Goal: Task Accomplishment & Management: Complete application form

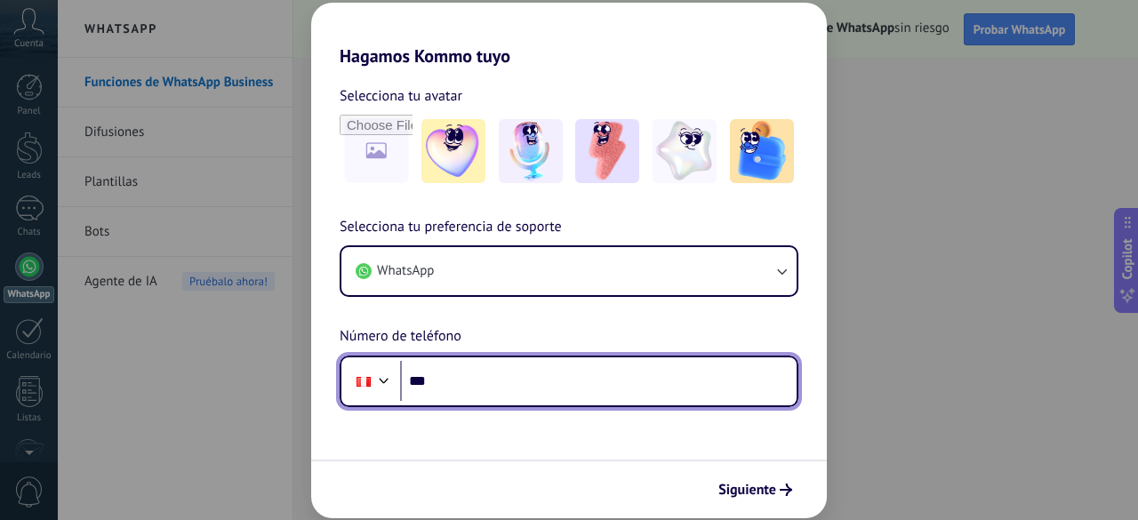
click at [511, 378] on input "***" at bounding box center [598, 381] width 397 height 41
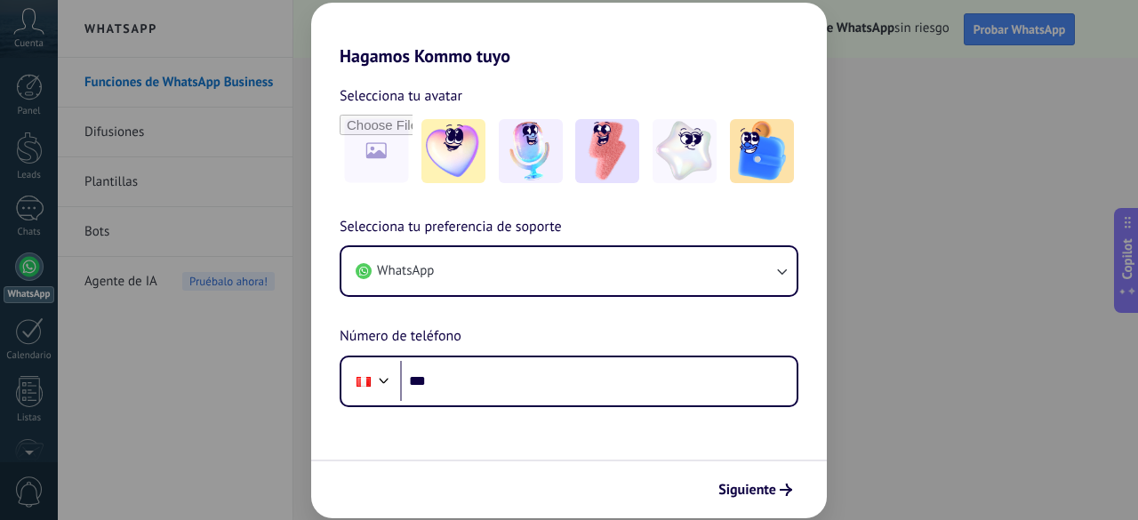
click at [863, 118] on div "Hagamos Kommo tuyo Selecciona tu avatar Selecciona tu preferencia de soporte Wh…" at bounding box center [569, 260] width 1138 height 520
click at [897, 399] on div "Hagamos Kommo tuyo Selecciona tu avatar Selecciona tu preferencia de soporte Wh…" at bounding box center [569, 260] width 1138 height 520
drag, startPoint x: 1134, startPoint y: 101, endPoint x: 1130, endPoint y: 118, distance: 17.5
click at [1138, 140] on div "Hagamos Kommo tuyo Selecciona tu avatar Selecciona tu preferencia de soporte Wh…" at bounding box center [569, 260] width 1138 height 520
drag, startPoint x: 1130, startPoint y: 91, endPoint x: 1099, endPoint y: 181, distance: 94.8
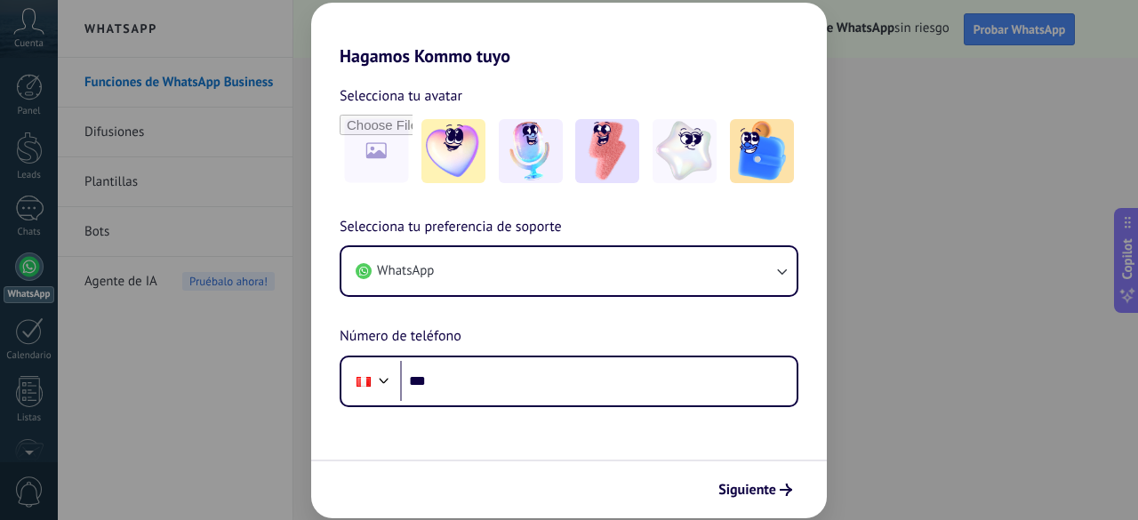
click at [1135, 171] on div "Hagamos Kommo tuyo Selecciona tu avatar Selecciona tu preferencia de soporte Wh…" at bounding box center [569, 260] width 1138 height 520
click at [898, 374] on div "Hagamos Kommo tuyo Selecciona tu avatar Selecciona tu preferencia de soporte Wh…" at bounding box center [569, 260] width 1138 height 520
click at [749, 490] on span "Siguiente" at bounding box center [748, 490] width 58 height 12
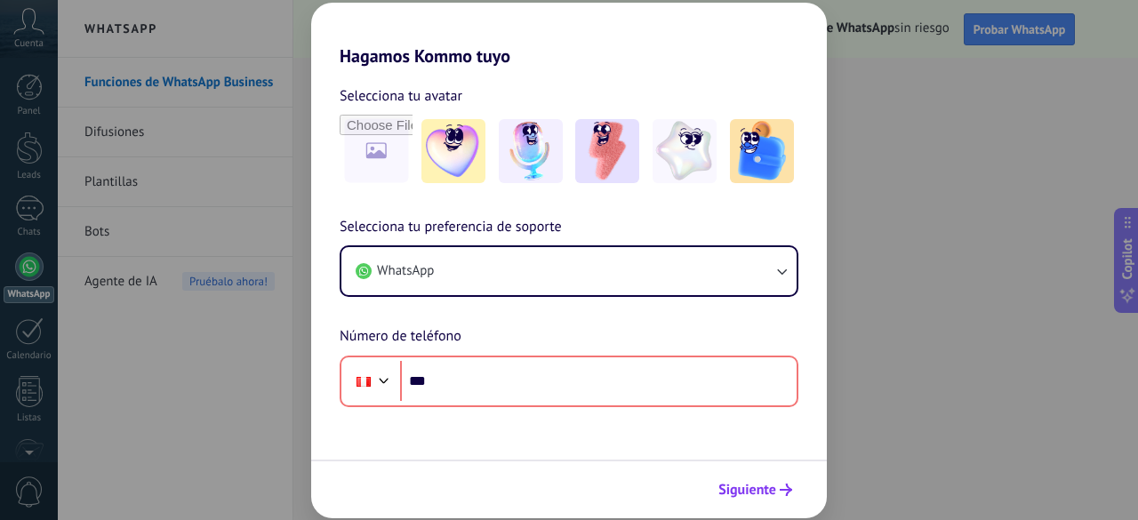
click at [749, 488] on span "Siguiente" at bounding box center [748, 490] width 58 height 12
click at [210, 176] on div "Hagamos Kommo tuyo Selecciona tu avatar Selecciona tu preferencia de soporte Wh…" at bounding box center [569, 260] width 1138 height 520
click at [197, 249] on div "Hagamos Kommo tuyo Selecciona tu avatar Selecciona tu preferencia de soporte Wh…" at bounding box center [569, 260] width 1138 height 520
